Goal: Task Accomplishment & Management: Manage account settings

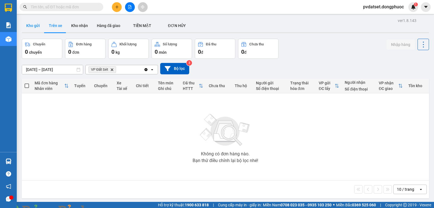
click at [41, 28] on button "Kho gửi" at bounding box center [33, 25] width 23 height 13
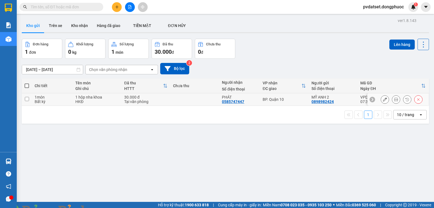
click at [305, 102] on td "BP. Quận 10" at bounding box center [284, 99] width 49 height 13
checkbox input "true"
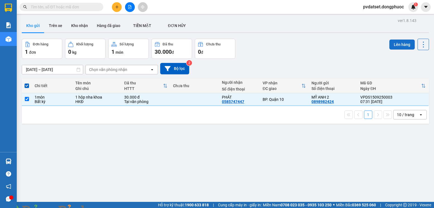
click at [398, 45] on button "Lên hàng" at bounding box center [401, 45] width 25 height 10
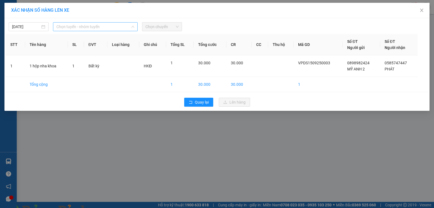
click at [92, 28] on span "Chọn tuyến - nhóm tuyến" at bounding box center [95, 27] width 78 height 8
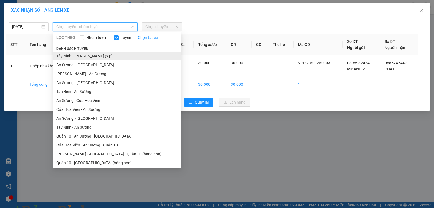
click at [79, 56] on li "Tây Ninh - [PERSON_NAME] (vip)" at bounding box center [117, 56] width 128 height 9
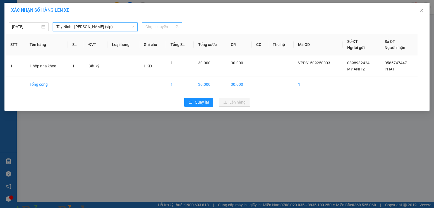
click at [164, 27] on span "Chọn chuyến" at bounding box center [161, 27] width 33 height 8
type input "8454"
click at [175, 37] on div "07:30 - 70H-084.54" at bounding box center [167, 38] width 44 height 6
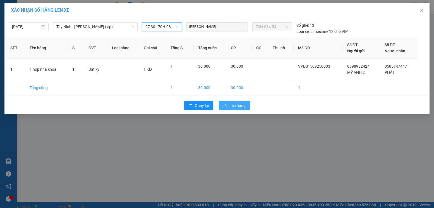
click at [244, 107] on span "Lên hàng" at bounding box center [237, 106] width 16 height 6
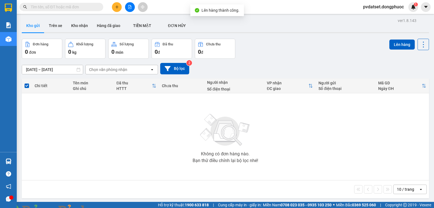
click at [103, 208] on img at bounding box center [100, 211] width 3 height 3
click at [59, 25] on button "Trên xe" at bounding box center [55, 25] width 22 height 13
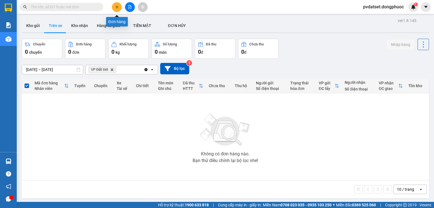
click at [117, 5] on button at bounding box center [117, 7] width 10 height 10
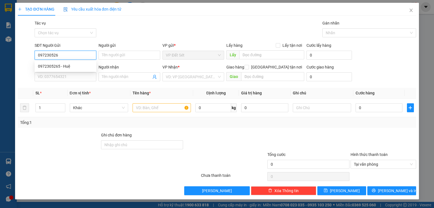
type input "0972305265"
click at [85, 63] on div "0972305265 - Huệ" at bounding box center [66, 66] width 62 height 9
type input "Huệ"
type input "0973479022"
type input "Trúc"
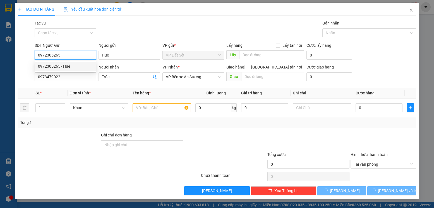
type input "20.000"
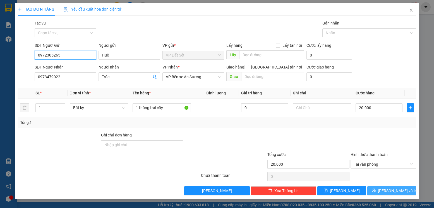
type input "0972305265"
click at [392, 188] on span "[PERSON_NAME] và In" at bounding box center [397, 191] width 39 height 6
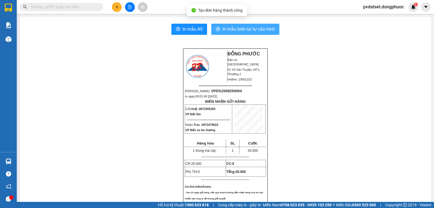
click at [239, 29] on span "In mẫu biên lai tự cấu hình" at bounding box center [248, 29] width 52 height 7
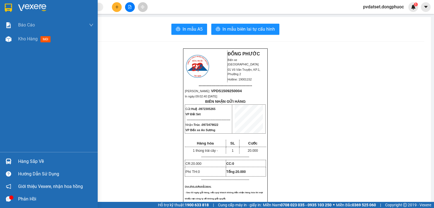
click at [33, 38] on span "Kho hàng" at bounding box center [28, 38] width 20 height 5
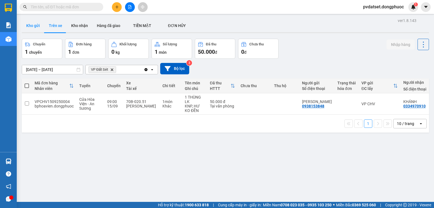
click at [31, 23] on button "Kho gửi" at bounding box center [33, 25] width 23 height 13
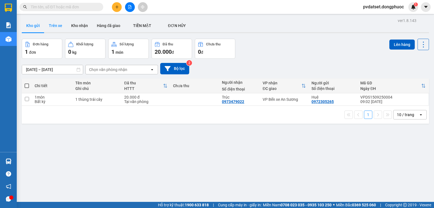
click at [57, 27] on button "Trên xe" at bounding box center [55, 25] width 22 height 13
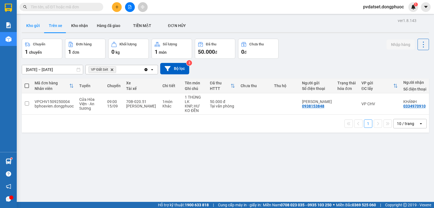
click at [35, 25] on button "Kho gửi" at bounding box center [33, 25] width 23 height 13
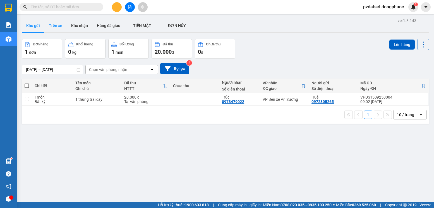
click at [54, 25] on button "Trên xe" at bounding box center [55, 25] width 22 height 13
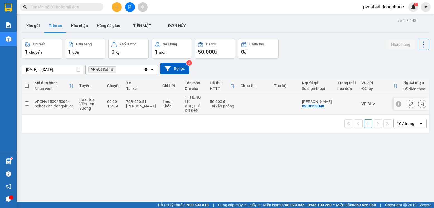
click at [255, 100] on td at bounding box center [254, 103] width 33 height 21
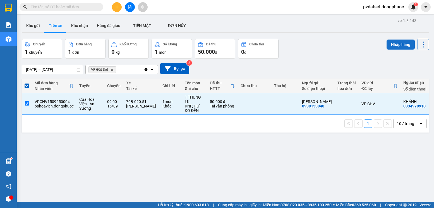
click at [397, 48] on button "Nhập hàng" at bounding box center [401, 45] width 28 height 10
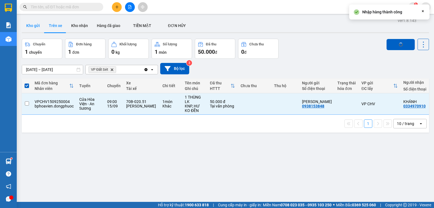
checkbox input "false"
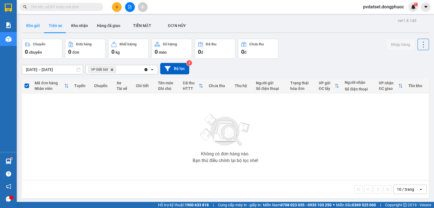
click at [32, 24] on button "Kho gửi" at bounding box center [33, 25] width 23 height 13
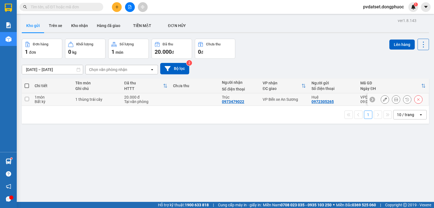
click at [285, 103] on td "VP Bến xe An Sương" at bounding box center [284, 99] width 49 height 13
checkbox input "true"
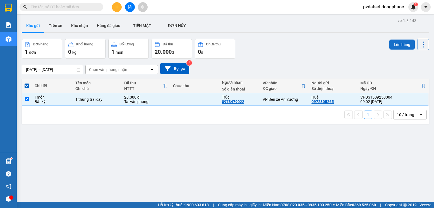
click at [393, 47] on button "Lên hàng" at bounding box center [401, 45] width 25 height 10
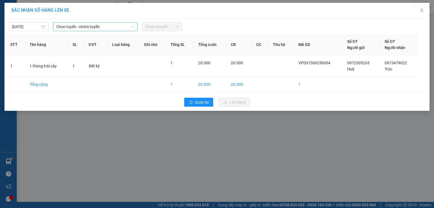
click at [113, 29] on span "Chọn tuyến - nhóm tuyến" at bounding box center [95, 27] width 78 height 8
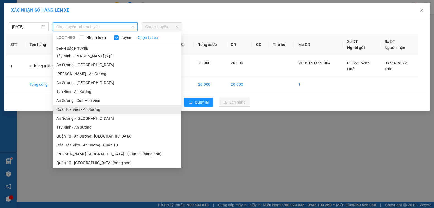
click at [86, 108] on li "Cửa Hòa Viện - An Sương" at bounding box center [117, 109] width 128 height 9
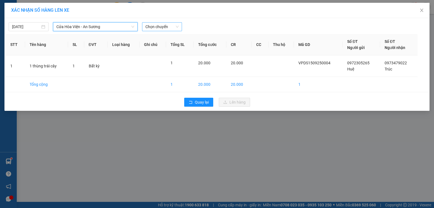
click at [164, 28] on span "Chọn chuyến" at bounding box center [161, 27] width 33 height 8
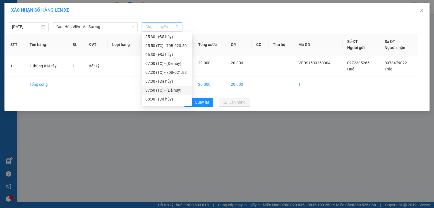
scroll to position [56, 0]
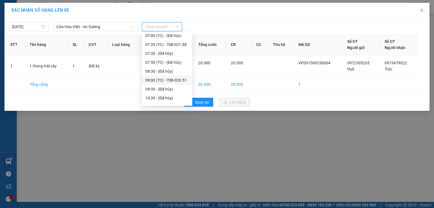
click at [183, 81] on div "09:00 (TC) - 70B-020.51" at bounding box center [167, 80] width 44 height 6
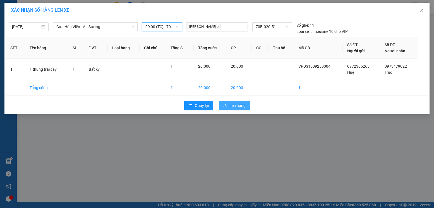
click at [235, 105] on span "Lên hàng" at bounding box center [237, 106] width 16 height 6
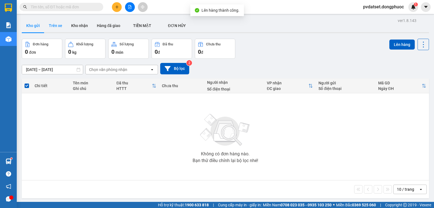
click at [57, 28] on button "Trên xe" at bounding box center [55, 25] width 22 height 13
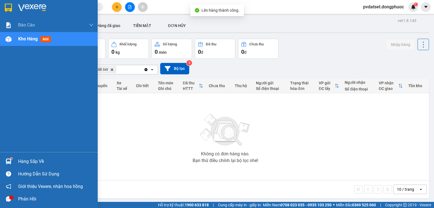
click at [13, 157] on div at bounding box center [9, 162] width 10 height 10
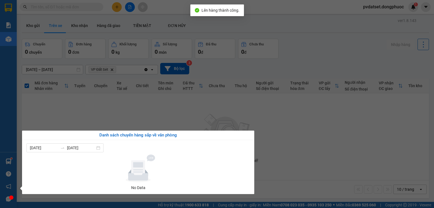
click at [96, 111] on section "Kết quả tìm kiếm ( 0 ) Bộ lọc Ngày tạo đơn gần nhất No Data pvdatset.dongphuoc …" at bounding box center [217, 104] width 434 height 208
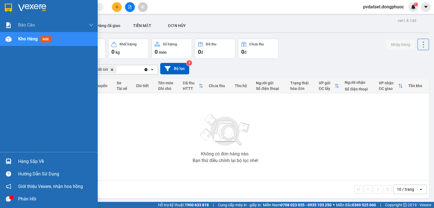
click at [11, 160] on div at bounding box center [9, 162] width 10 height 10
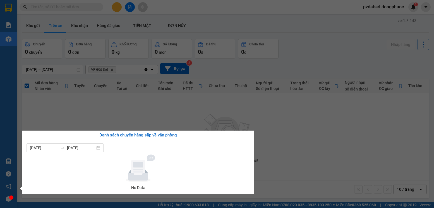
click at [112, 115] on section "Kết quả tìm kiếm ( 0 ) Bộ lọc Ngày tạo đơn gần nhất No Data pvdatset.dongphuoc …" at bounding box center [217, 104] width 434 height 208
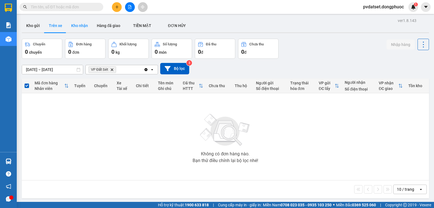
click at [72, 23] on button "Kho nhận" at bounding box center [80, 25] width 26 height 13
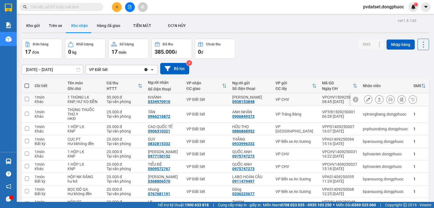
drag, startPoint x: 373, startPoint y: 100, endPoint x: 367, endPoint y: 102, distance: 6.7
click at [377, 100] on icon at bounding box center [379, 100] width 4 height 4
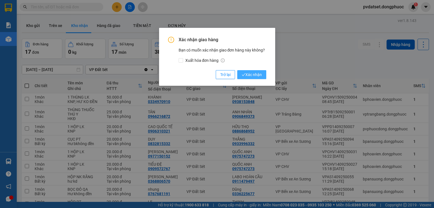
click at [255, 75] on span "Xác nhận" at bounding box center [252, 75] width 20 height 6
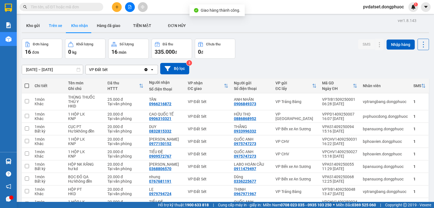
click at [56, 27] on button "Trên xe" at bounding box center [55, 25] width 22 height 13
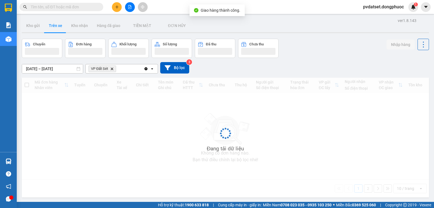
click at [56, 27] on button "Trên xe" at bounding box center [55, 25] width 22 height 13
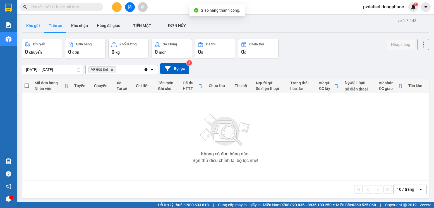
click at [39, 29] on button "Kho gửi" at bounding box center [33, 25] width 23 height 13
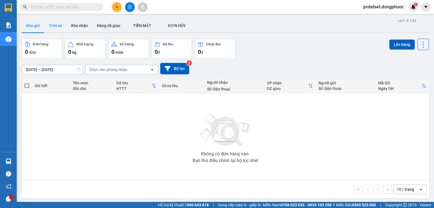
click at [63, 25] on button "Trên xe" at bounding box center [55, 25] width 22 height 13
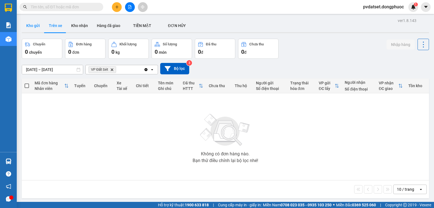
click at [35, 25] on button "Kho gửi" at bounding box center [33, 25] width 23 height 13
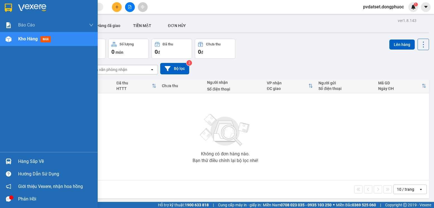
drag, startPoint x: 10, startPoint y: 161, endPoint x: 31, endPoint y: 161, distance: 20.7
click at [11, 161] on img at bounding box center [9, 162] width 6 height 6
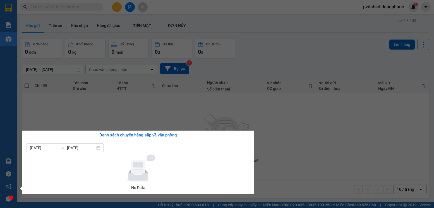
drag, startPoint x: 131, startPoint y: 122, endPoint x: 115, endPoint y: 79, distance: 46.3
click at [131, 121] on section "Kết quả tìm kiếm ( 0 ) Bộ lọc Ngày tạo đơn gần nhất No Data pvdatset.dongphuoc …" at bounding box center [217, 104] width 434 height 208
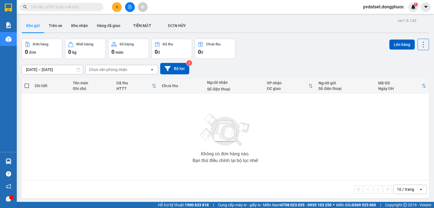
drag, startPoint x: 57, startPoint y: 38, endPoint x: 60, endPoint y: 32, distance: 6.3
click at [59, 35] on div "ver 1.8.143 Kho gửi Trên xe Kho nhận Hàng đã giao TIỀN MẶT ĐƠN HỦY Đơn hàng 0…" at bounding box center [226, 121] width 412 height 208
click at [60, 32] on button "Trên xe" at bounding box center [55, 25] width 22 height 13
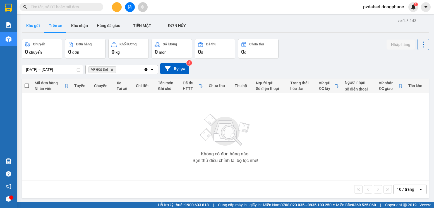
click at [40, 25] on button "Kho gửi" at bounding box center [33, 25] width 23 height 13
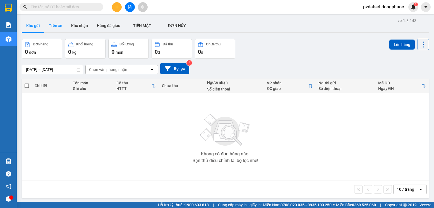
click at [54, 23] on button "Trên xe" at bounding box center [55, 25] width 22 height 13
